Goal: Find specific page/section: Find specific page/section

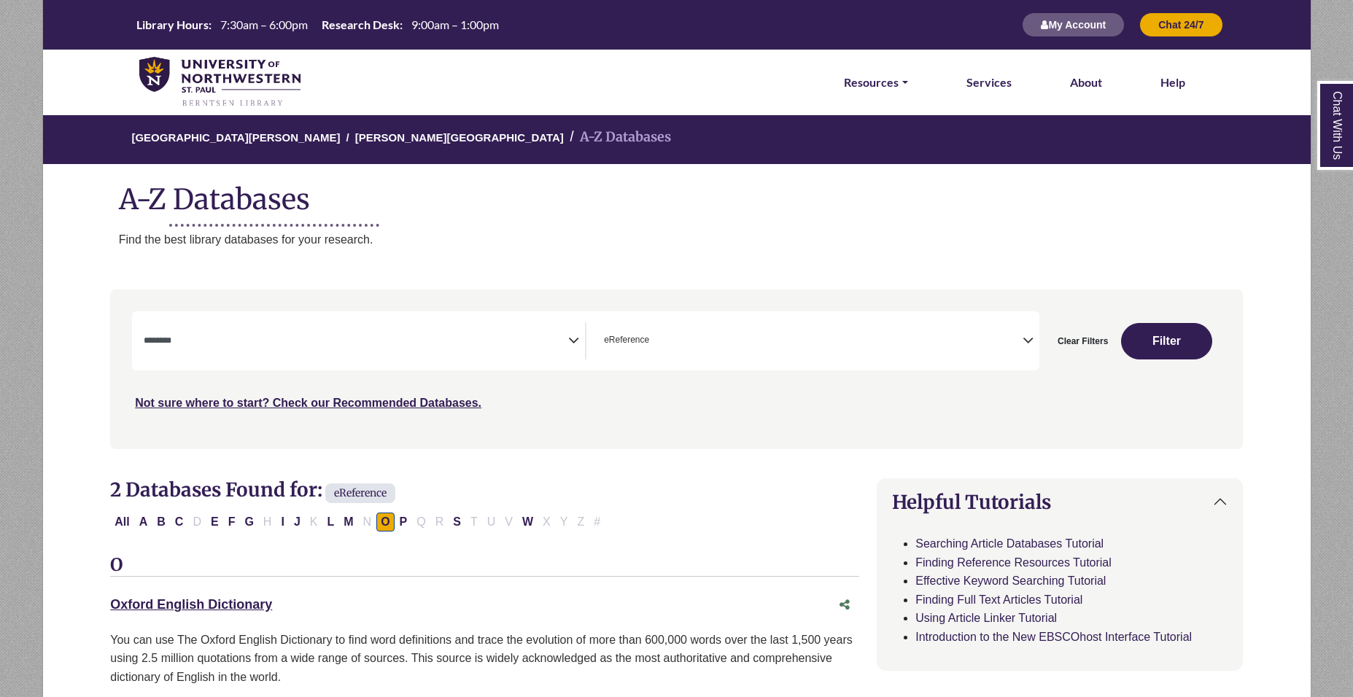
select select "Database Subject Filter"
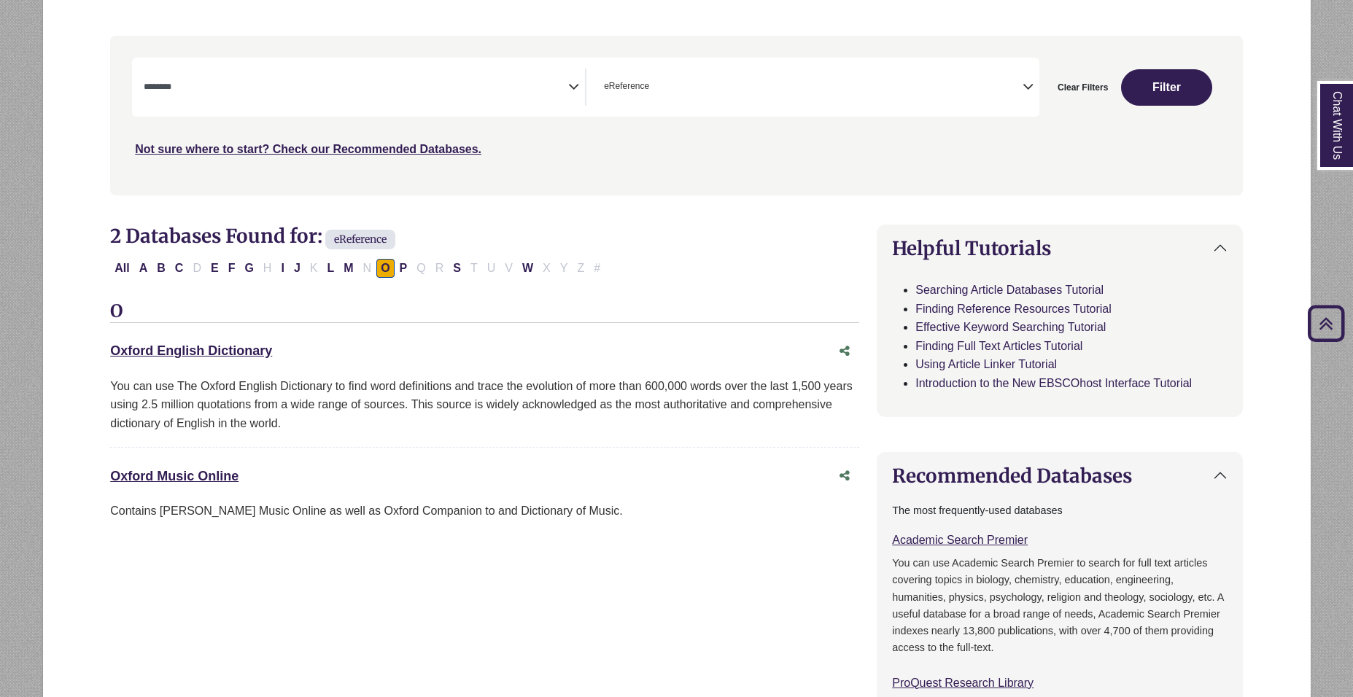
scroll to position [73, 0]
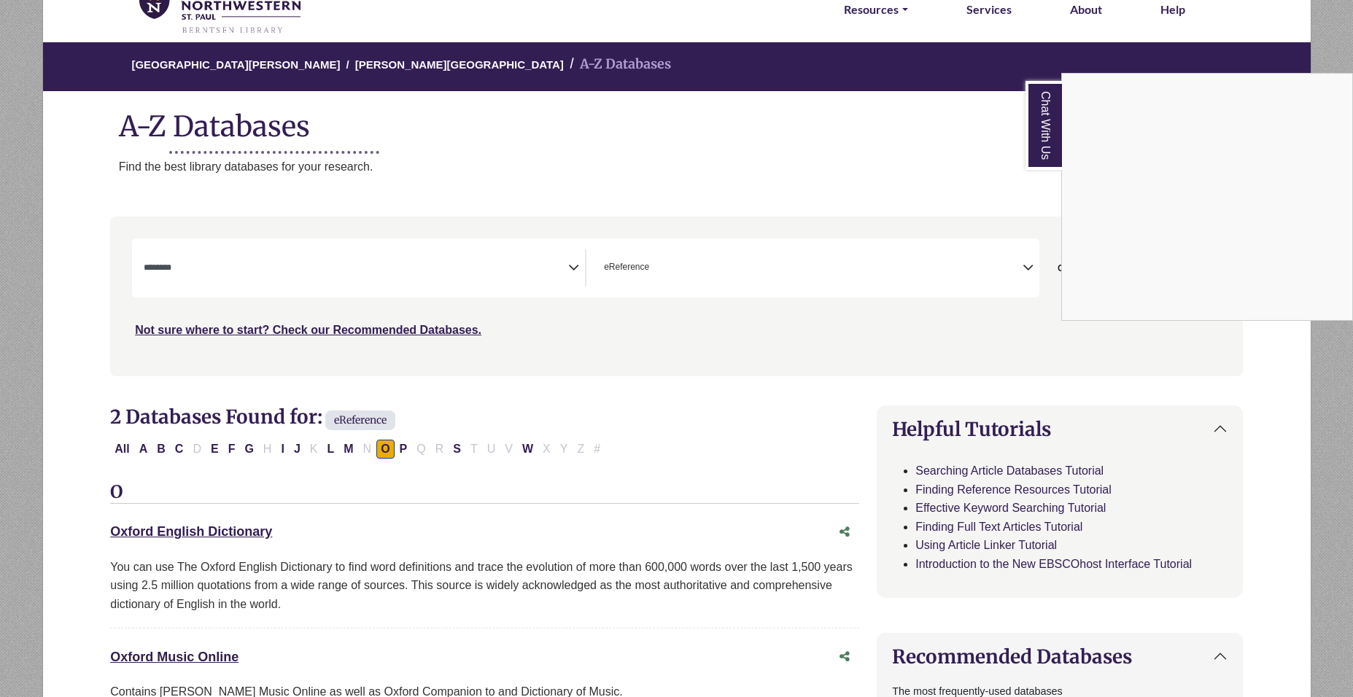
click at [349, 260] on div "Chat With Us" at bounding box center [676, 348] width 1353 height 697
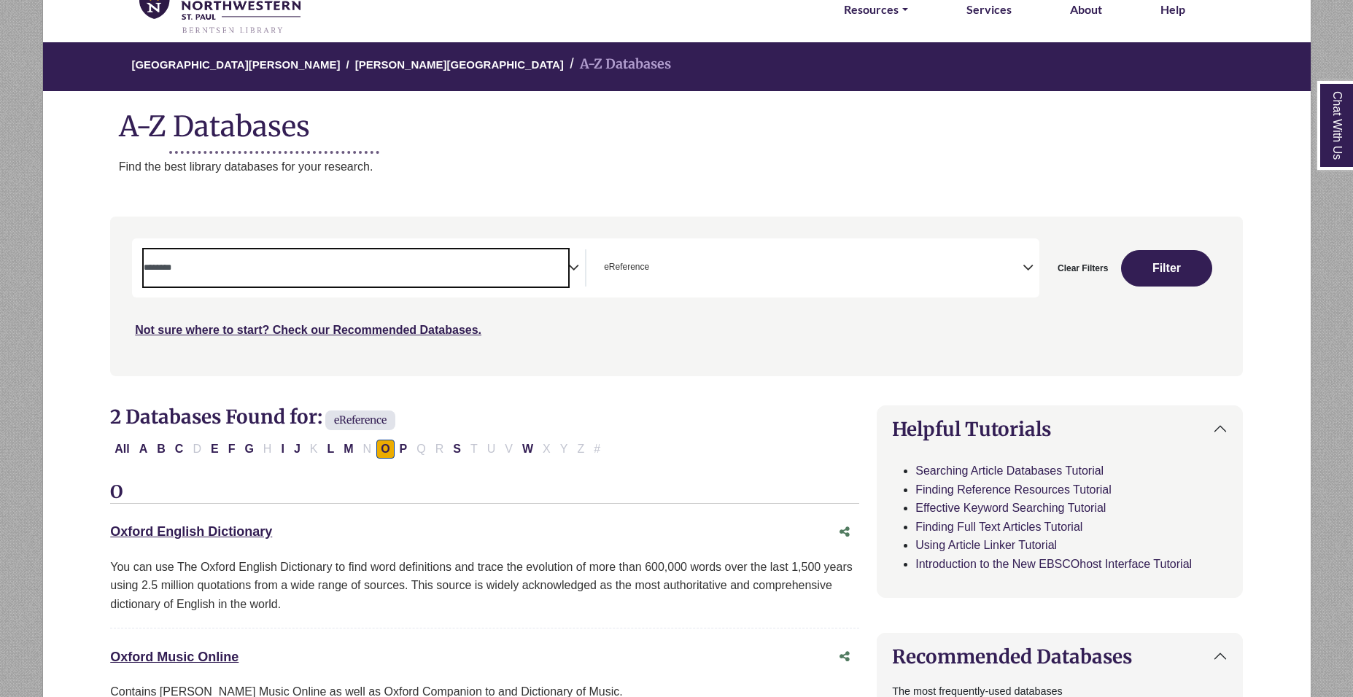
click at [486, 264] on textarea "Search" at bounding box center [356, 269] width 425 height 12
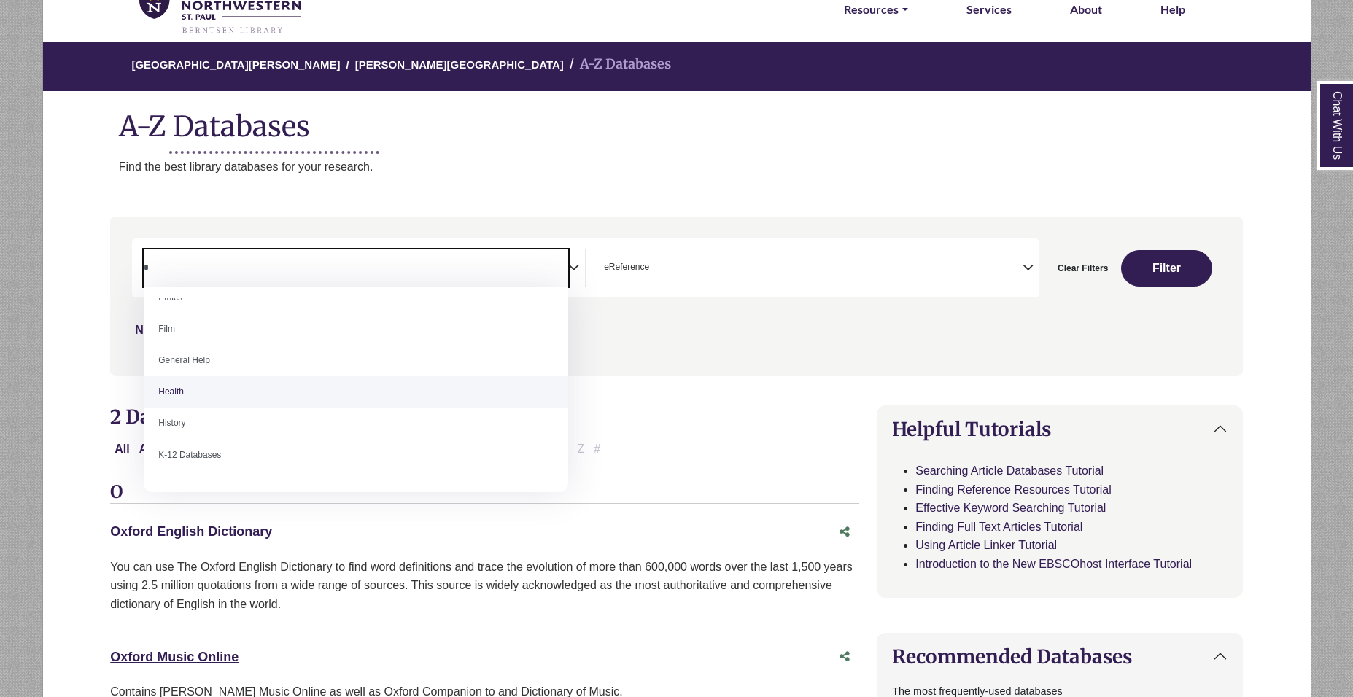
scroll to position [0, 0]
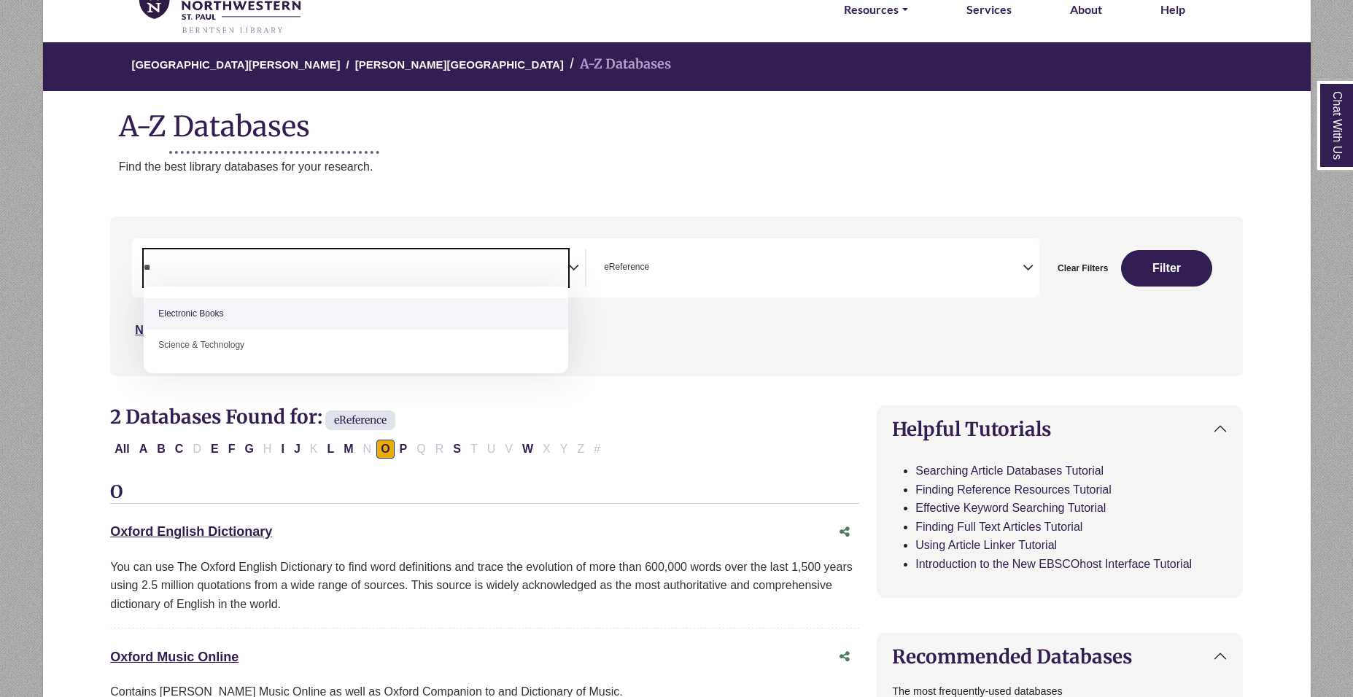
type textarea "*"
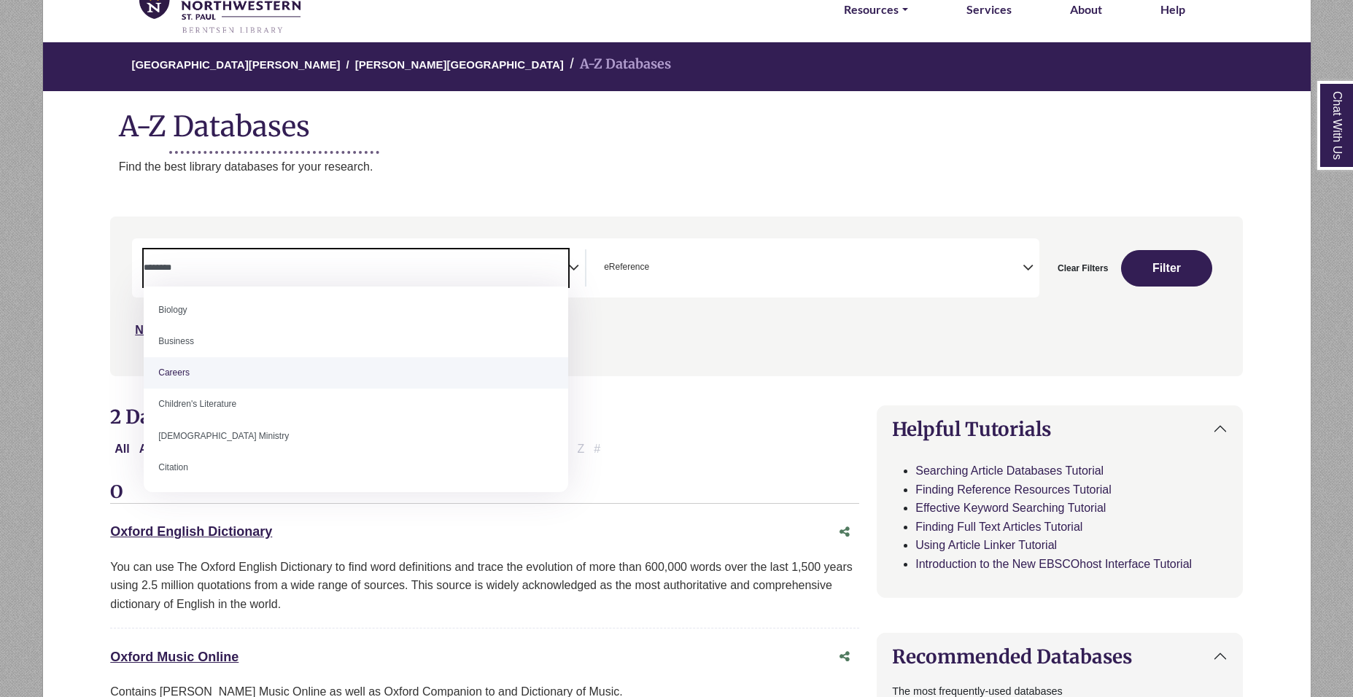
scroll to position [73, 0]
select select "*****"
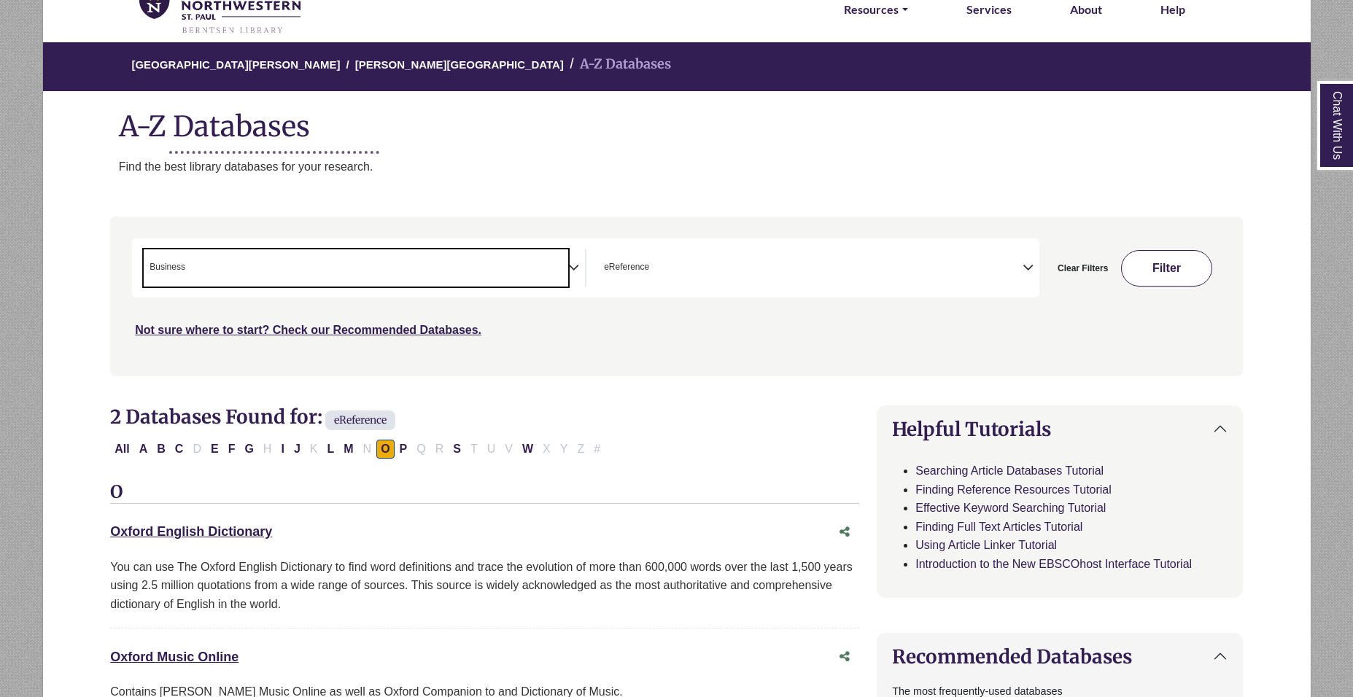
click at [1178, 276] on button "Filter" at bounding box center [1166, 268] width 91 height 36
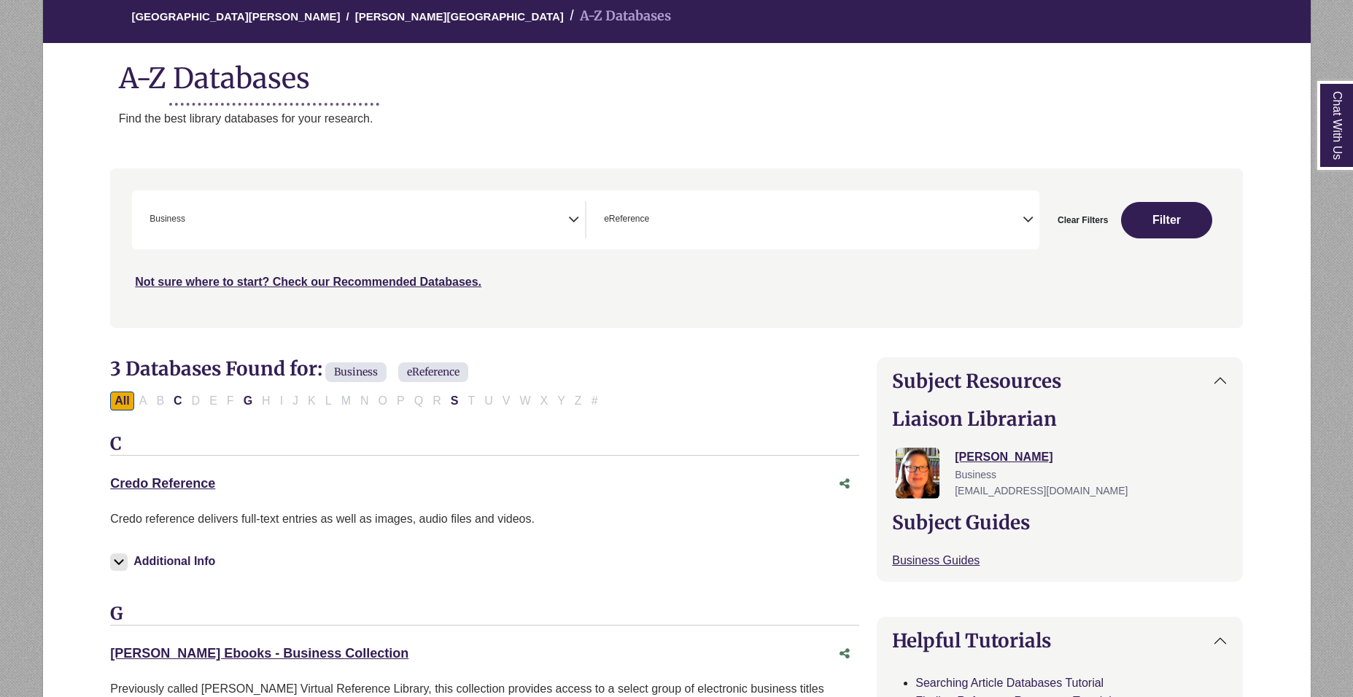
scroll to position [146, 0]
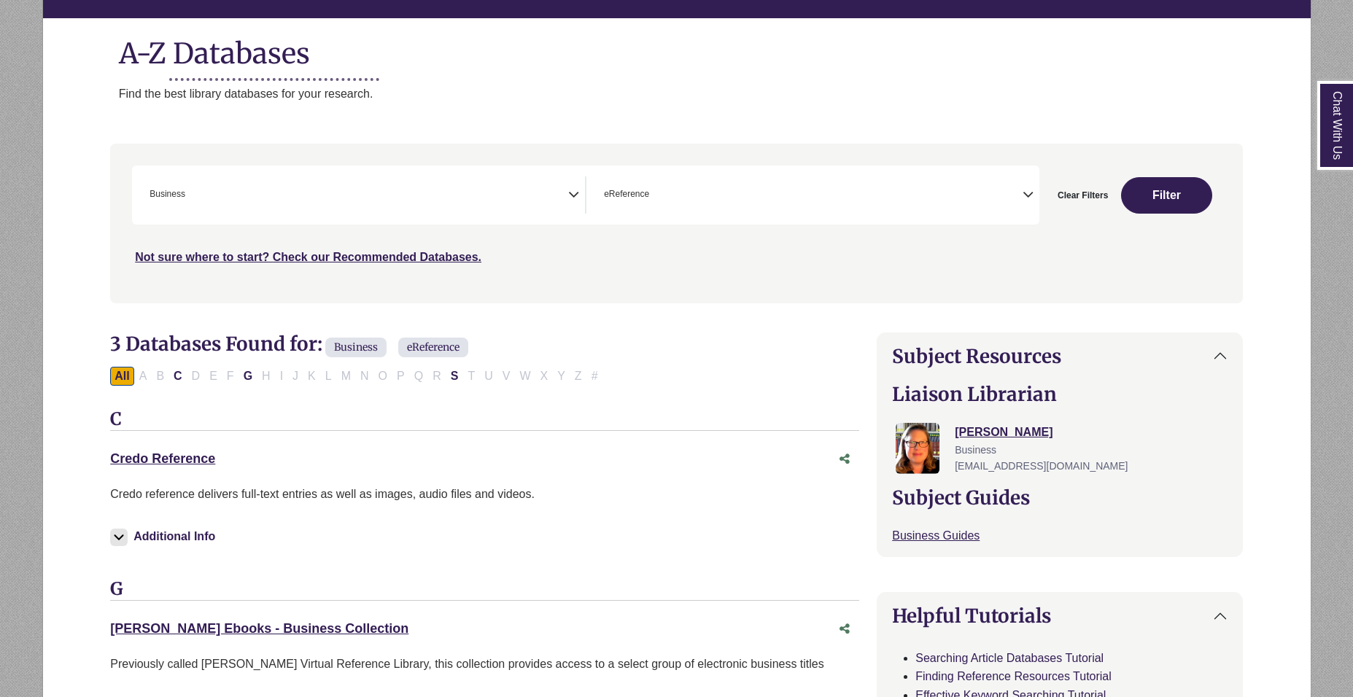
click at [168, 379] on div "All A B C D E F G H I J K L M N O P Q R S T U V W X Y Z #" at bounding box center [356, 375] width 493 height 12
click at [183, 382] on button "C" at bounding box center [178, 376] width 18 height 19
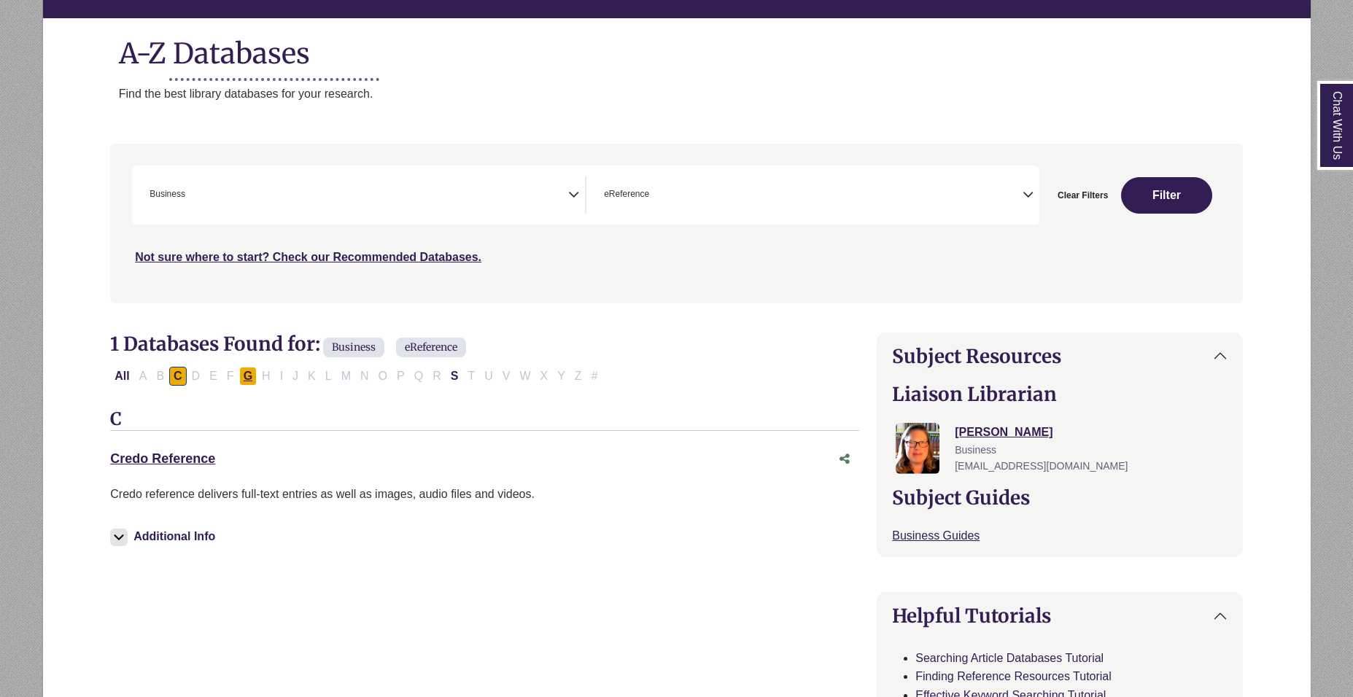
click at [243, 379] on button "G" at bounding box center [248, 376] width 18 height 19
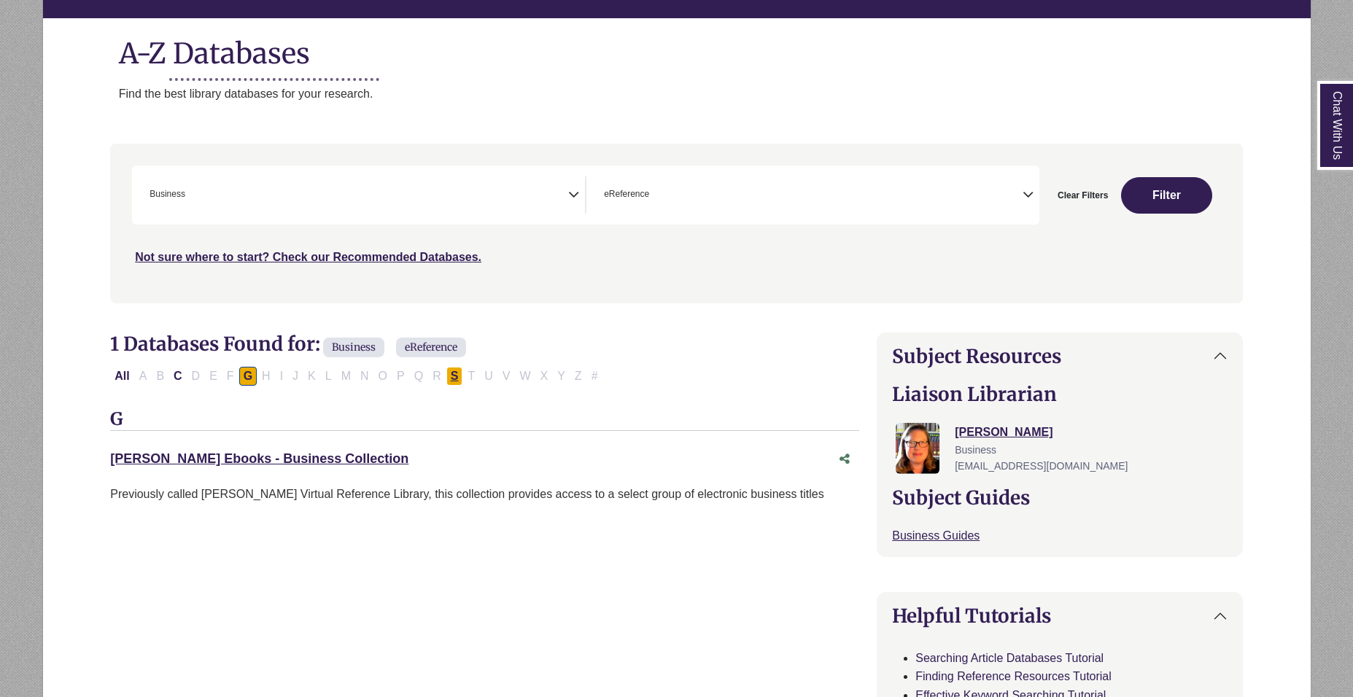
click at [460, 375] on button "S" at bounding box center [454, 376] width 17 height 19
